Goal: Task Accomplishment & Management: Complete application form

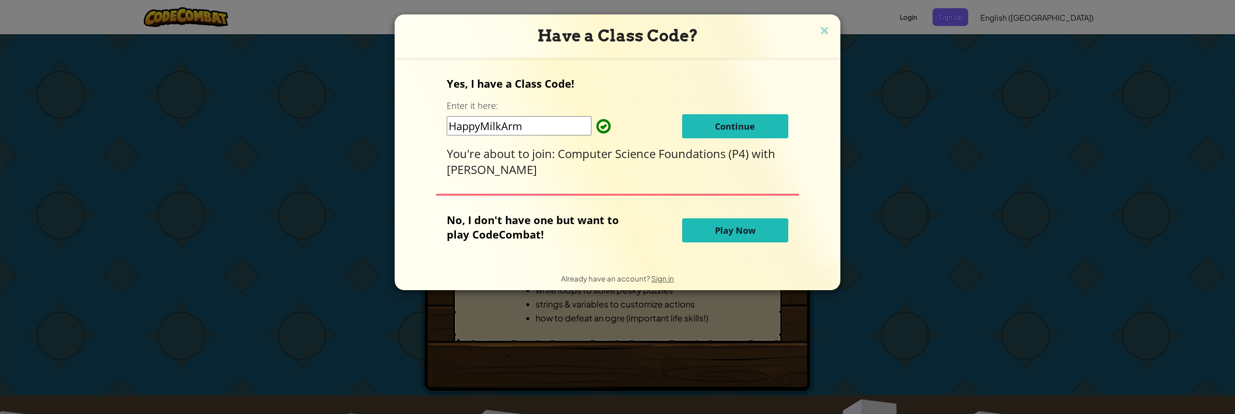
click at [753, 127] on span "Continue" at bounding box center [735, 127] width 40 height 12
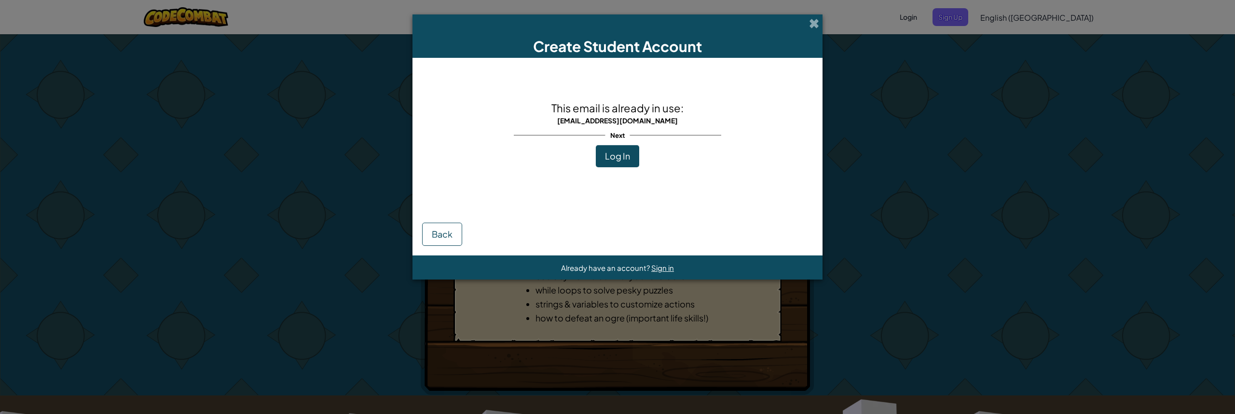
click at [807, 23] on div "Create Student Account" at bounding box center [617, 35] width 410 height 43
click at [601, 155] on button "Log In" at bounding box center [617, 156] width 43 height 22
